Goal: Book appointment/travel/reservation

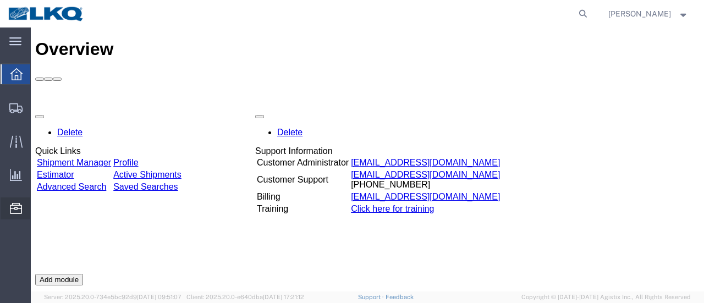
click at [0, 0] on span "Location Appointment" at bounding box center [0, 0] width 0 height 0
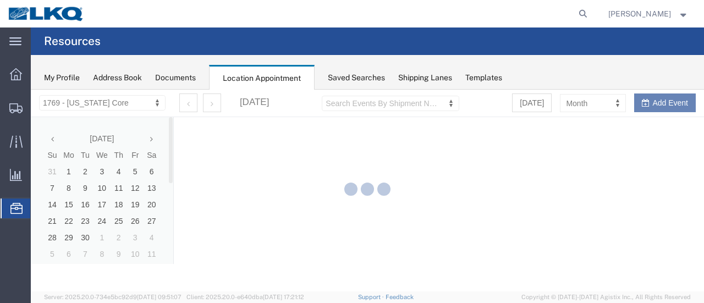
select select "28716"
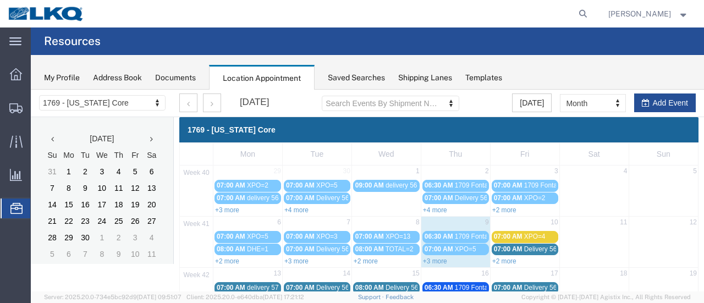
click at [434, 260] on link "+3 more" at bounding box center [435, 262] width 24 height 8
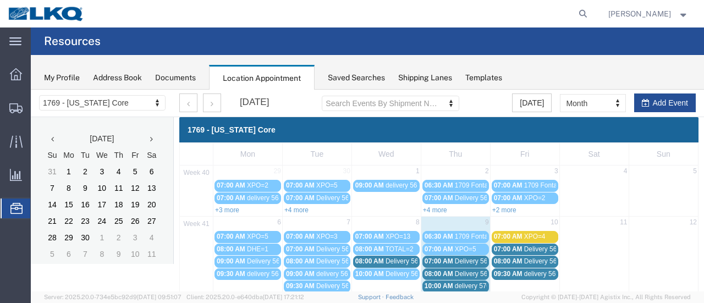
scroll to position [55, 0]
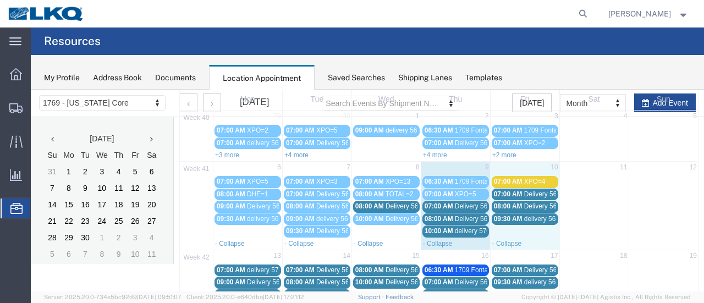
click at [505, 169] on td "10" at bounding box center [524, 169] width 69 height 14
select select "1"
select select
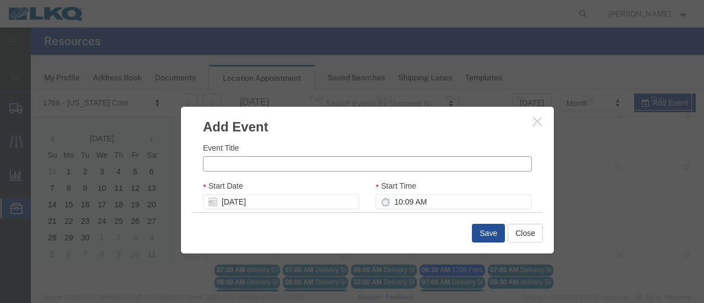
click at [304, 169] on input "Event Title" at bounding box center [367, 163] width 329 height 15
type input "Total=2"
click at [387, 204] on input "10:09 AM" at bounding box center [454, 201] width 156 height 15
type input "8:09 AM"
type input "9:09 AM"
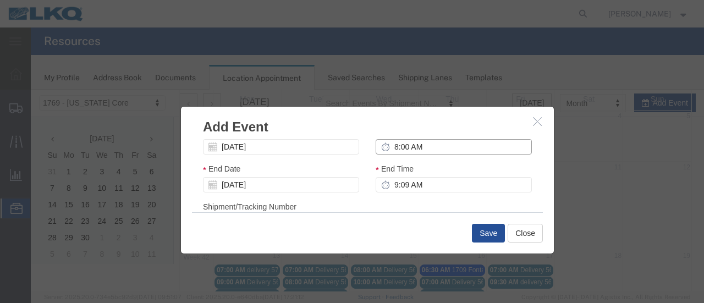
type input "8:00 AM"
click at [386, 188] on input "9:00 AM" at bounding box center [454, 184] width 156 height 15
type input "10:00 AM"
click at [483, 200] on div "End Time 10:00 AM" at bounding box center [454, 182] width 173 height 38
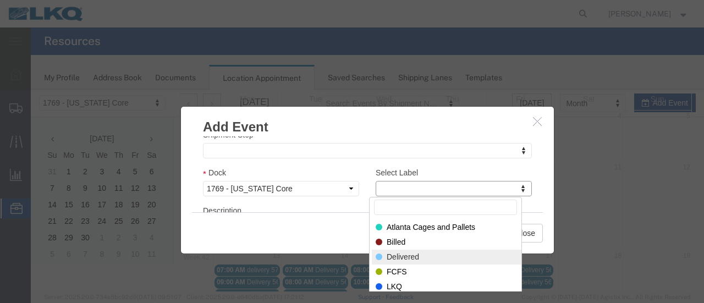
select select "40"
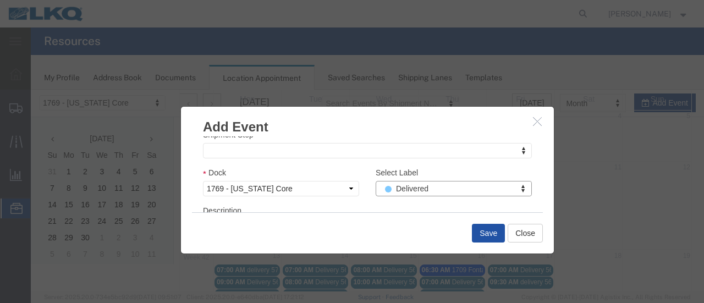
click at [489, 234] on button "Save" at bounding box center [488, 233] width 33 height 19
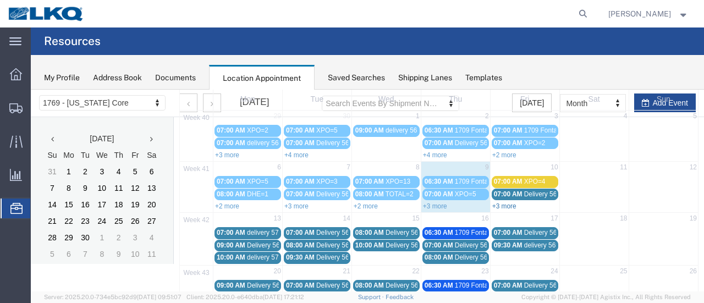
click at [505, 203] on link "+3 more" at bounding box center [505, 207] width 24 height 8
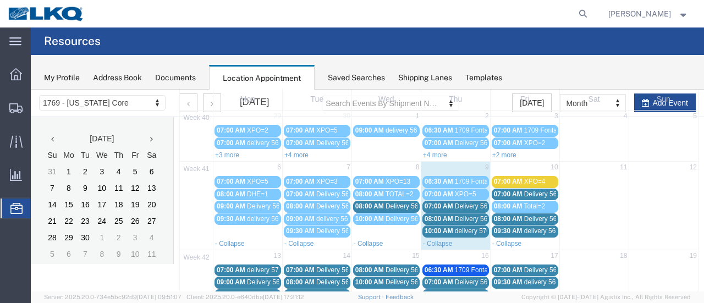
click at [502, 204] on span "08:00 AM" at bounding box center [508, 207] width 29 height 8
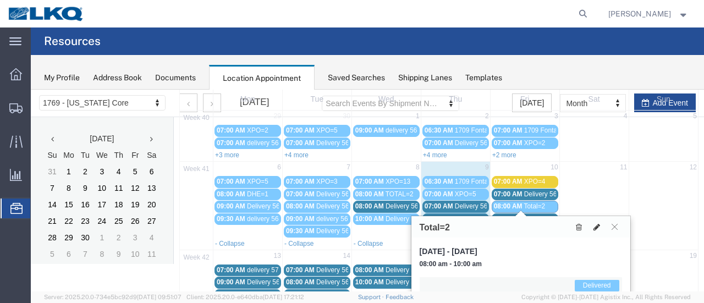
click at [598, 225] on icon at bounding box center [597, 227] width 7 height 8
select select "1"
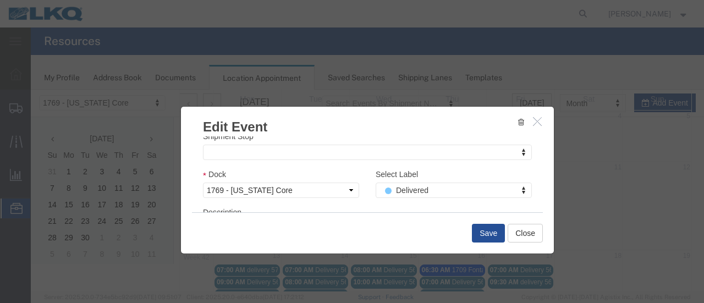
scroll to position [188, 0]
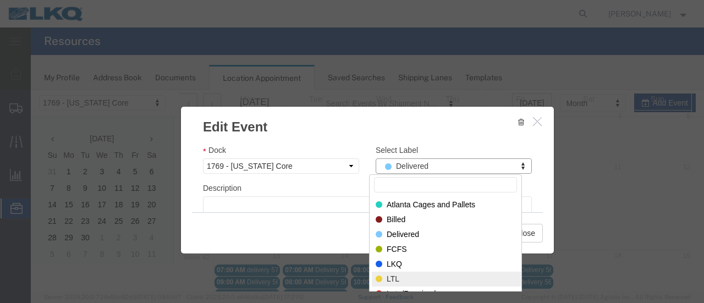
select select "25"
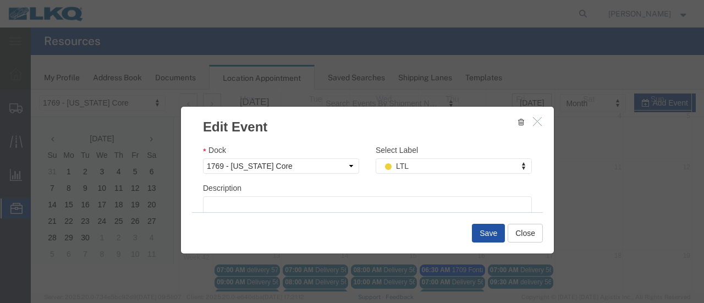
click at [489, 233] on button "Save" at bounding box center [488, 233] width 33 height 19
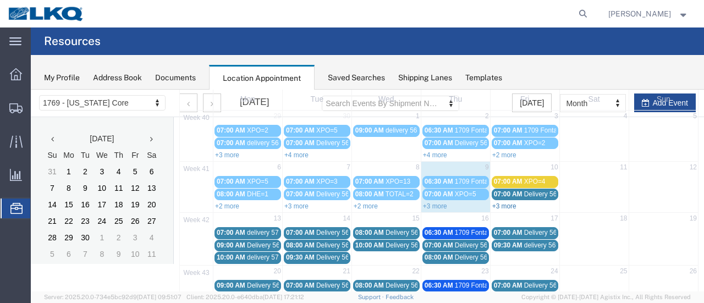
click at [503, 203] on link "+3 more" at bounding box center [505, 207] width 24 height 8
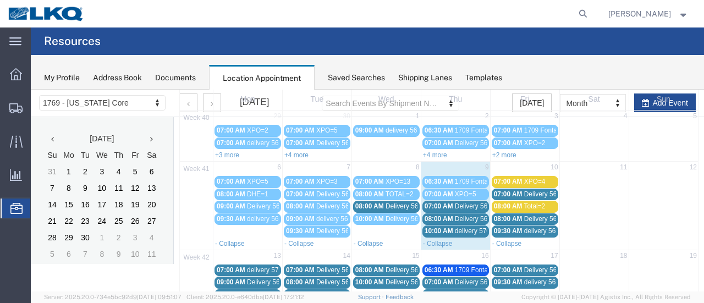
click at [379, 205] on span "08:00 AM" at bounding box center [369, 207] width 29 height 8
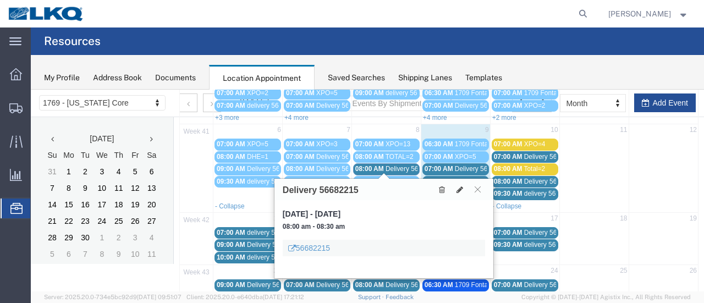
scroll to position [110, 0]
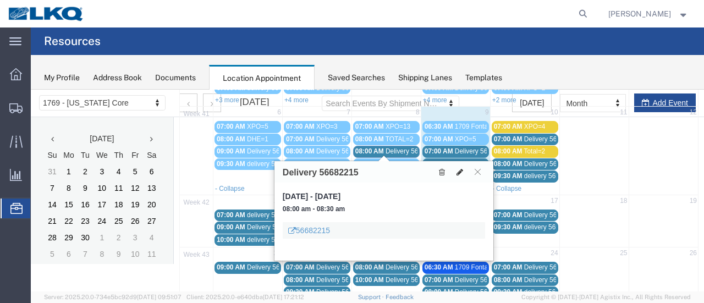
click at [458, 171] on icon at bounding box center [460, 172] width 7 height 8
select select "1"
select select
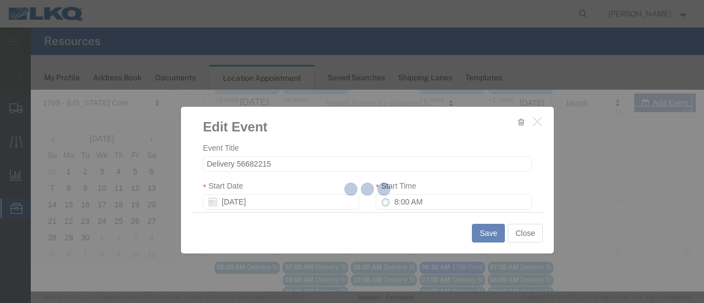
select select
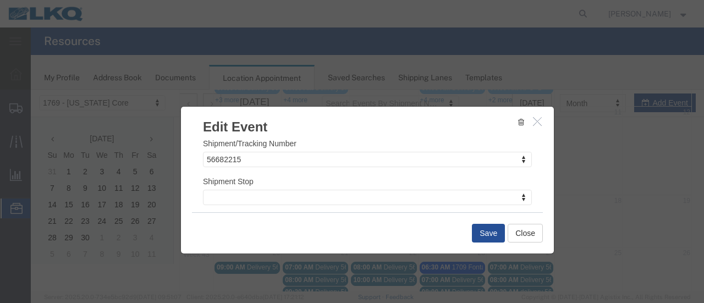
scroll to position [165, 0]
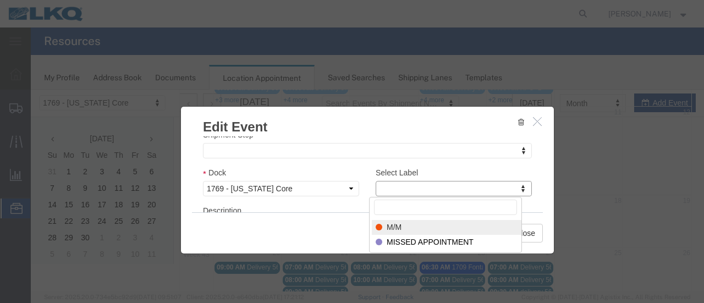
type input "m"
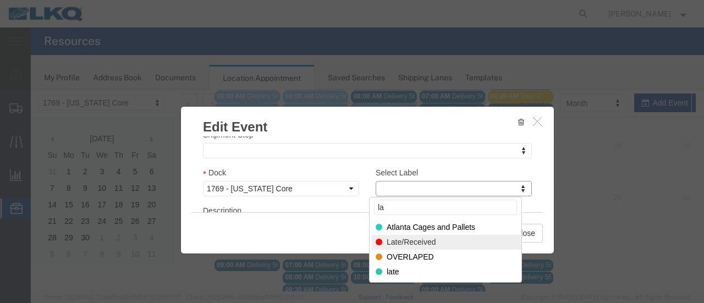
type input "la"
select select "160"
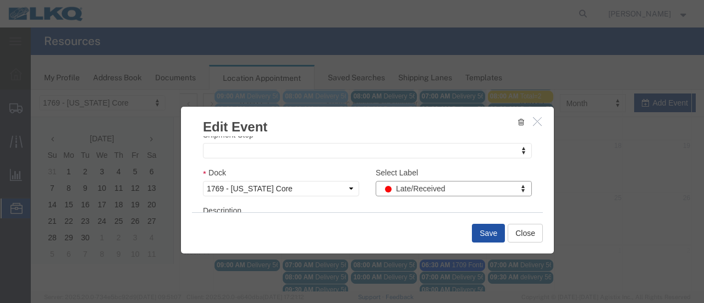
click at [491, 234] on button "Save" at bounding box center [488, 233] width 33 height 19
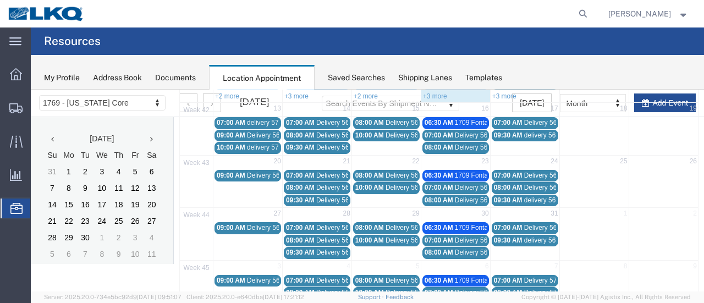
scroll to position [70, 0]
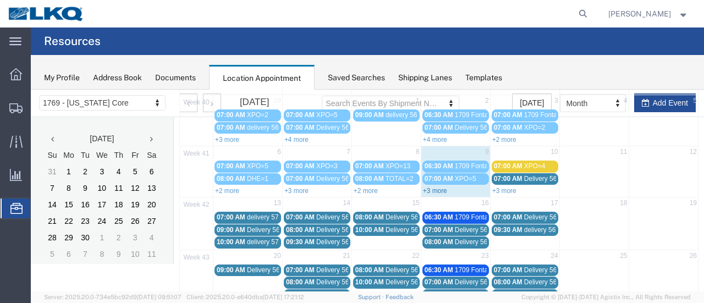
click at [425, 190] on link "+3 more" at bounding box center [435, 191] width 24 height 8
